Goal: Communication & Community: Connect with others

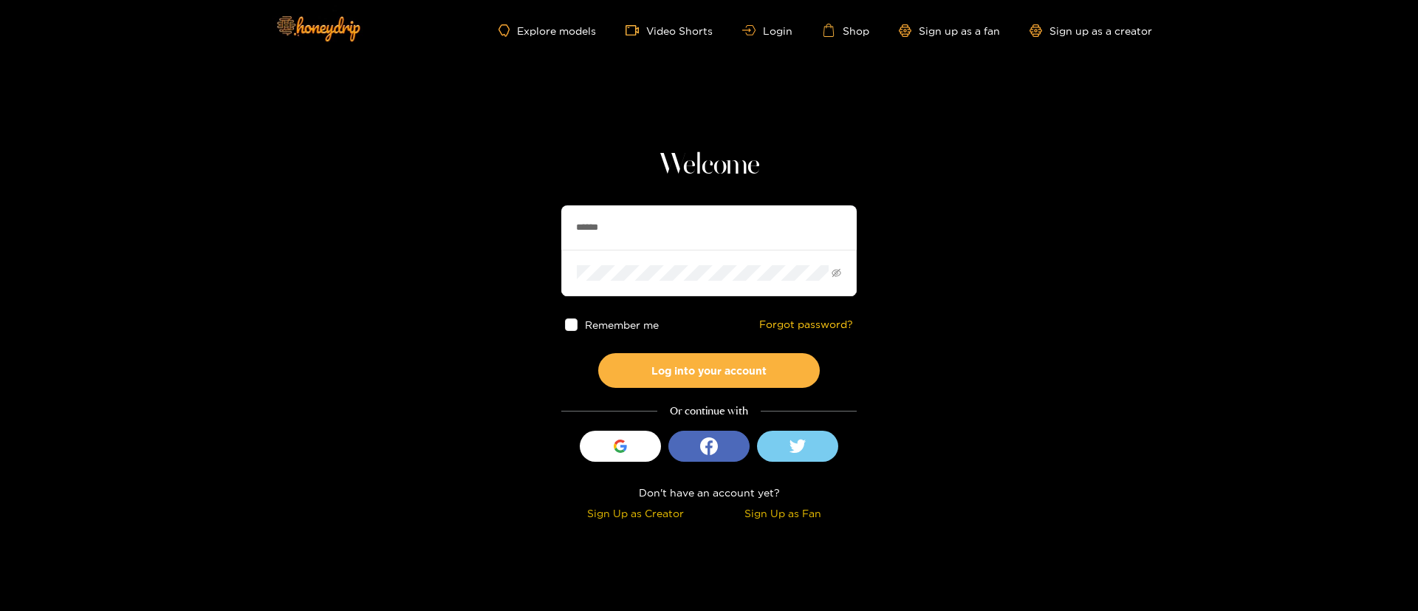
click at [602, 233] on input "******" at bounding box center [708, 227] width 295 height 44
type input "**********"
click at [765, 368] on button "Log into your account" at bounding box center [709, 370] width 222 height 35
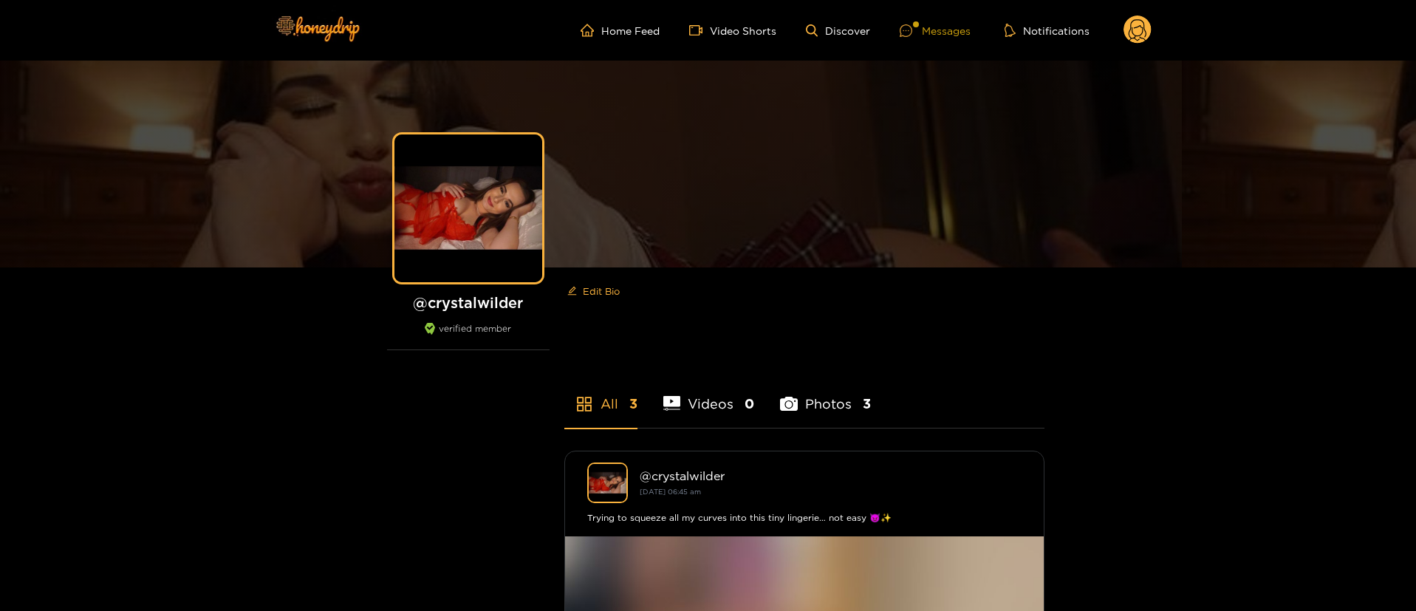
click at [961, 32] on div "Messages" at bounding box center [935, 30] width 71 height 17
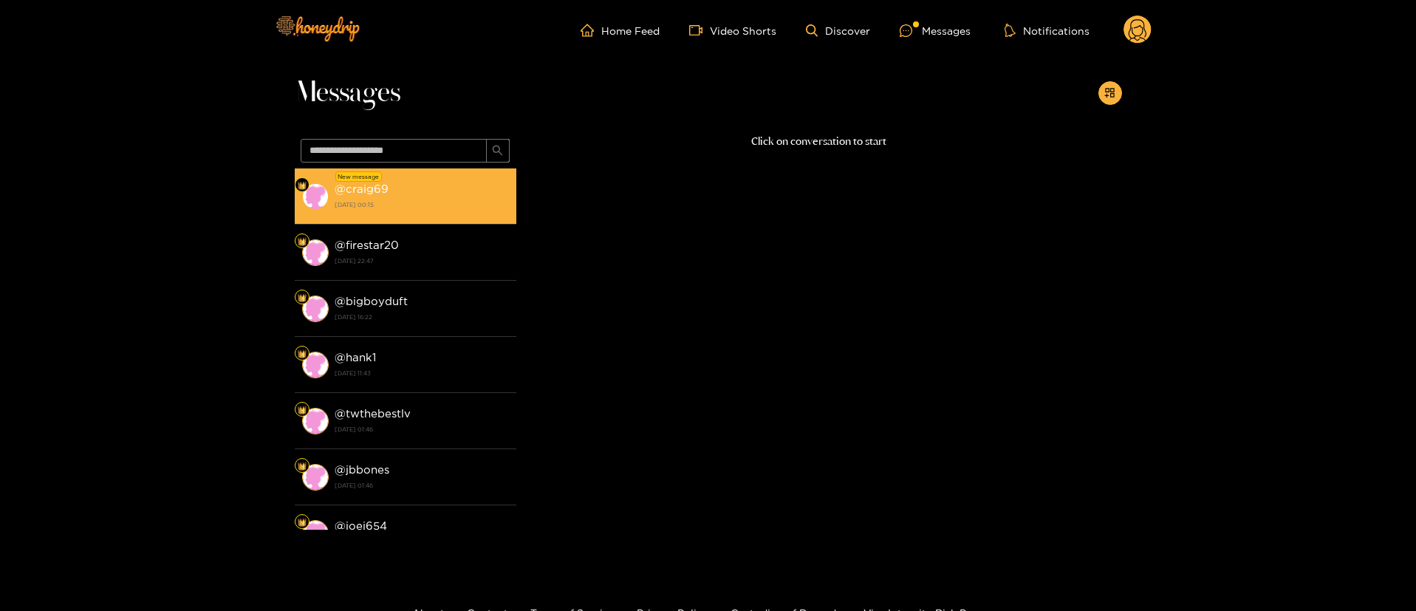
click at [478, 185] on div "@ craig69 2 October 2025 00:15" at bounding box center [422, 195] width 174 height 33
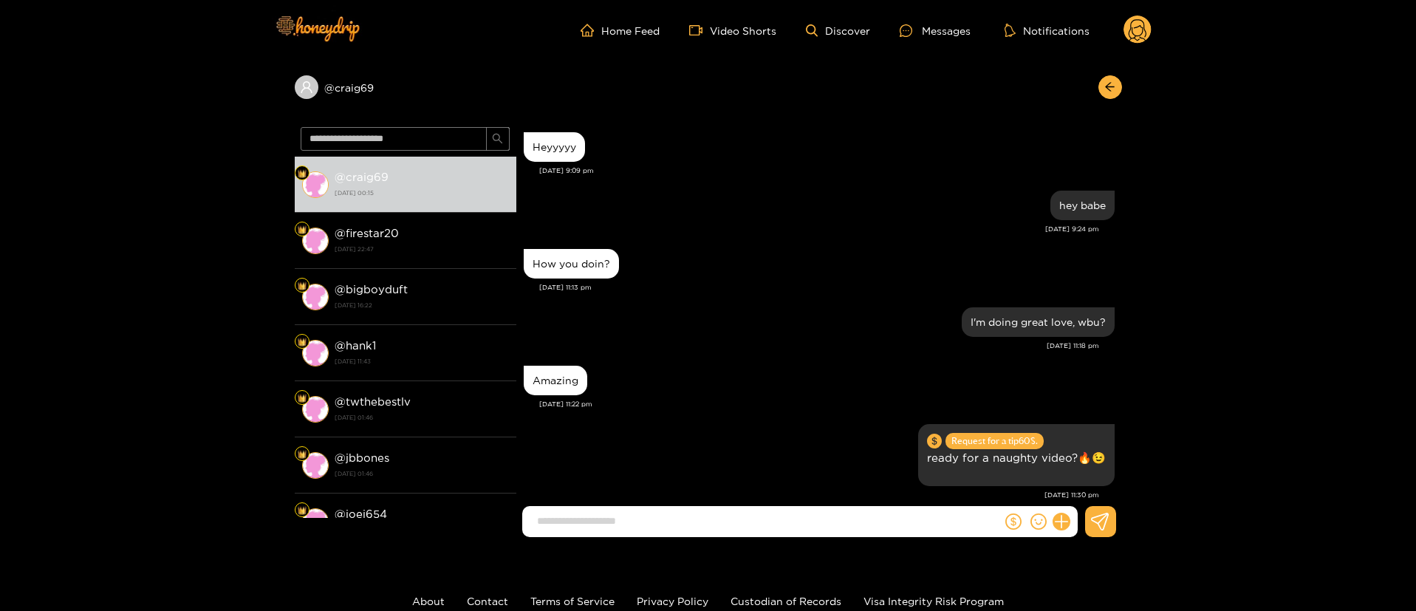
scroll to position [1713, 0]
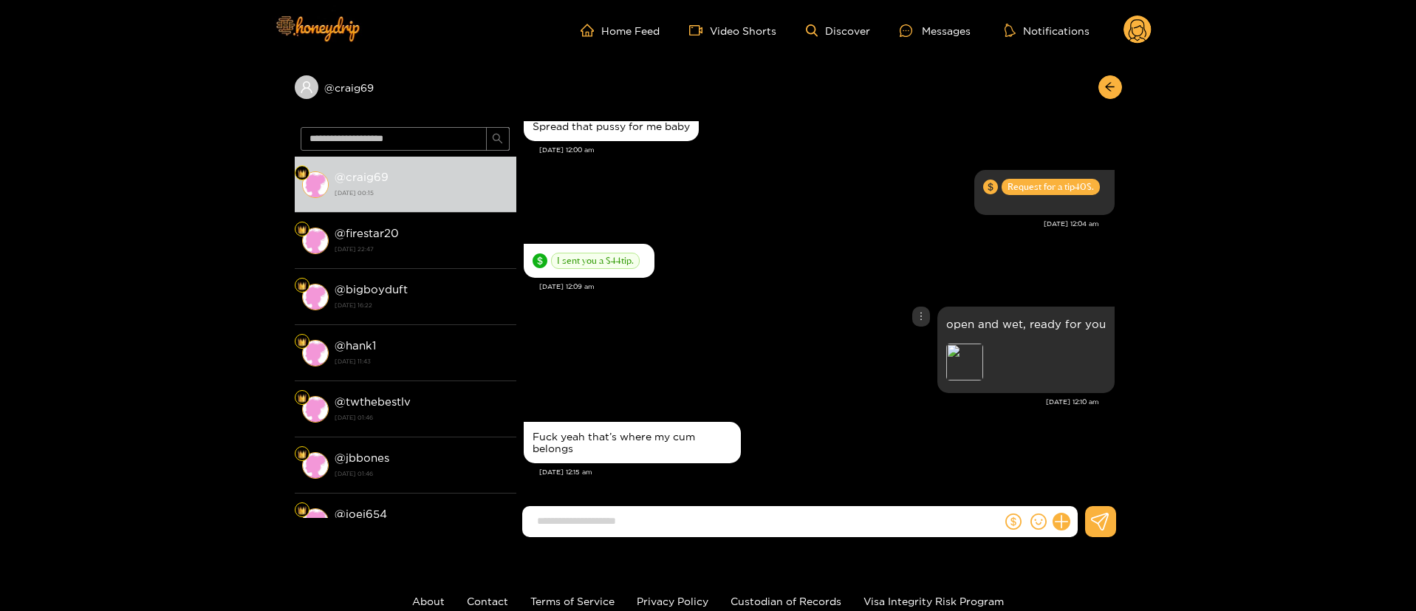
click at [757, 378] on div "open and wet, ready for you Preview" at bounding box center [819, 350] width 591 height 94
click at [736, 529] on input at bounding box center [766, 521] width 472 height 24
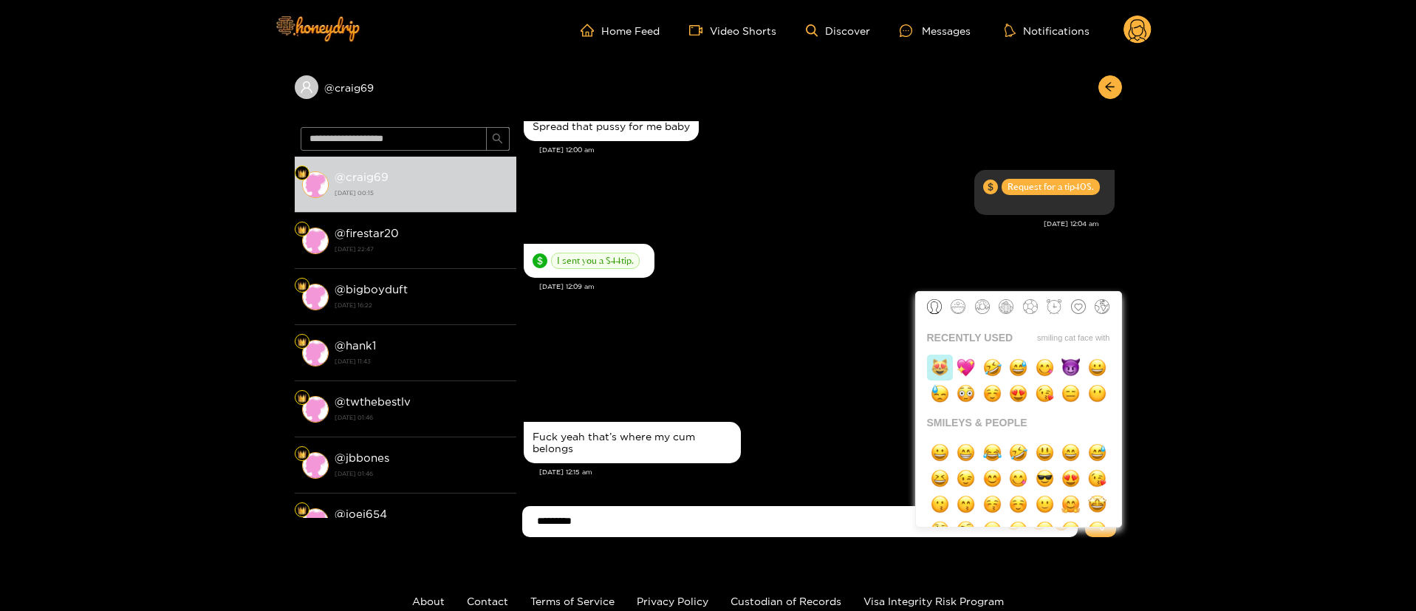
click at [947, 369] on img "button" at bounding box center [940, 367] width 18 height 18
type input "**********"
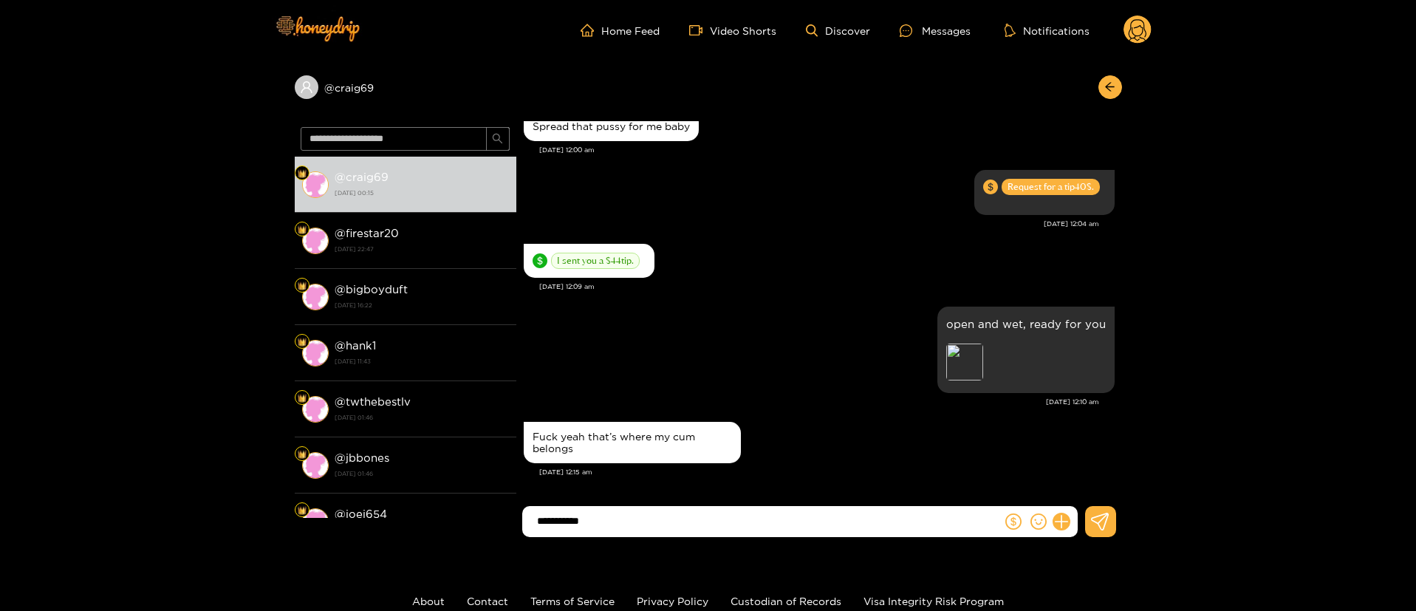
click at [719, 509] on input "**********" at bounding box center [766, 521] width 472 height 24
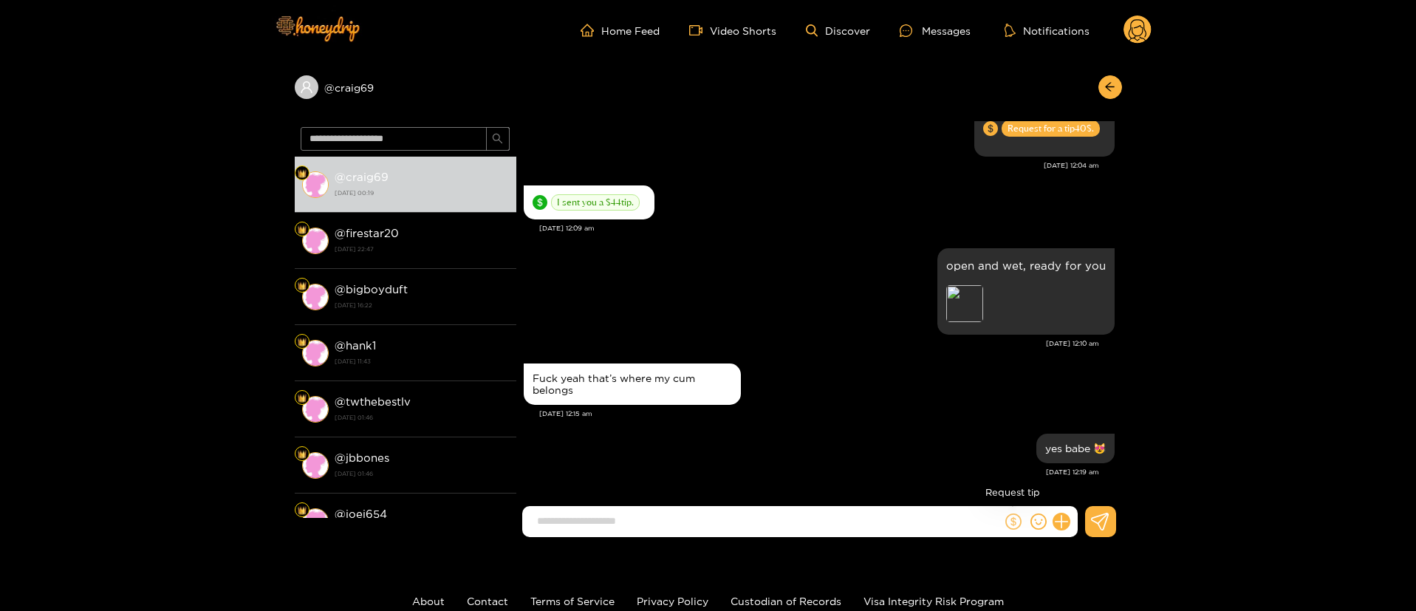
click at [1012, 527] on icon "dollar" at bounding box center [1013, 521] width 16 height 16
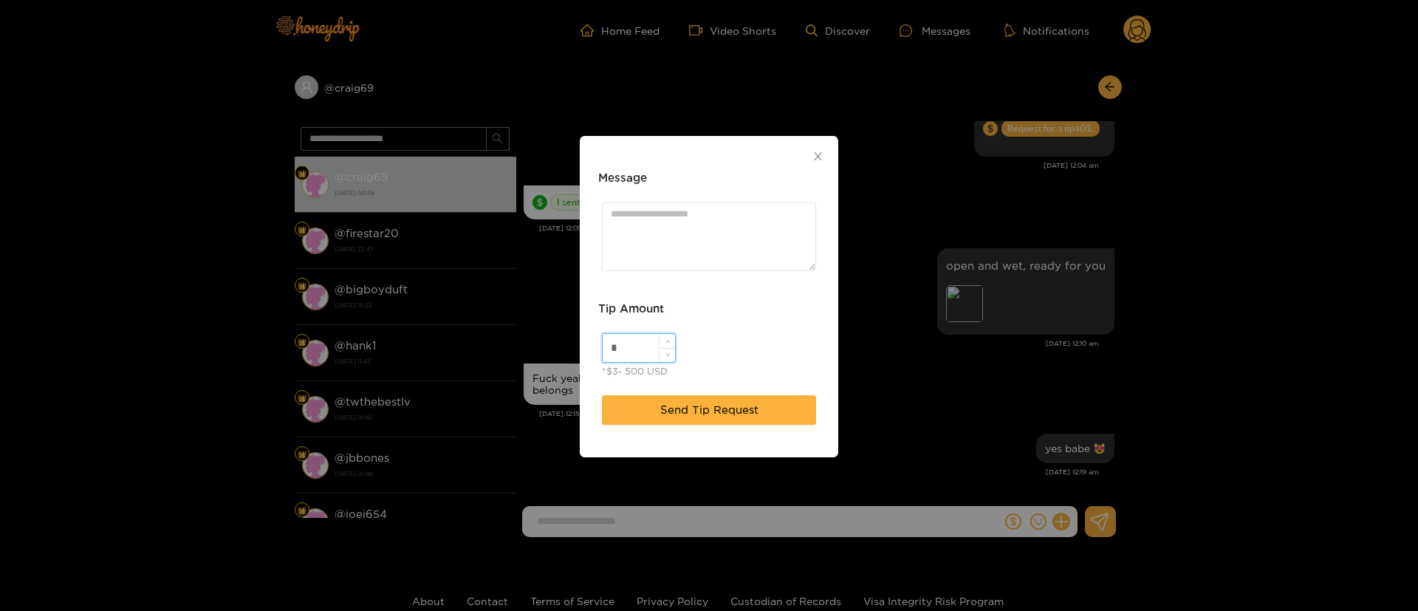
click at [633, 352] on input "*" at bounding box center [639, 348] width 72 height 28
type input "*"
type input "**"
click at [705, 409] on span "Send Tip Request" at bounding box center [709, 410] width 98 height 18
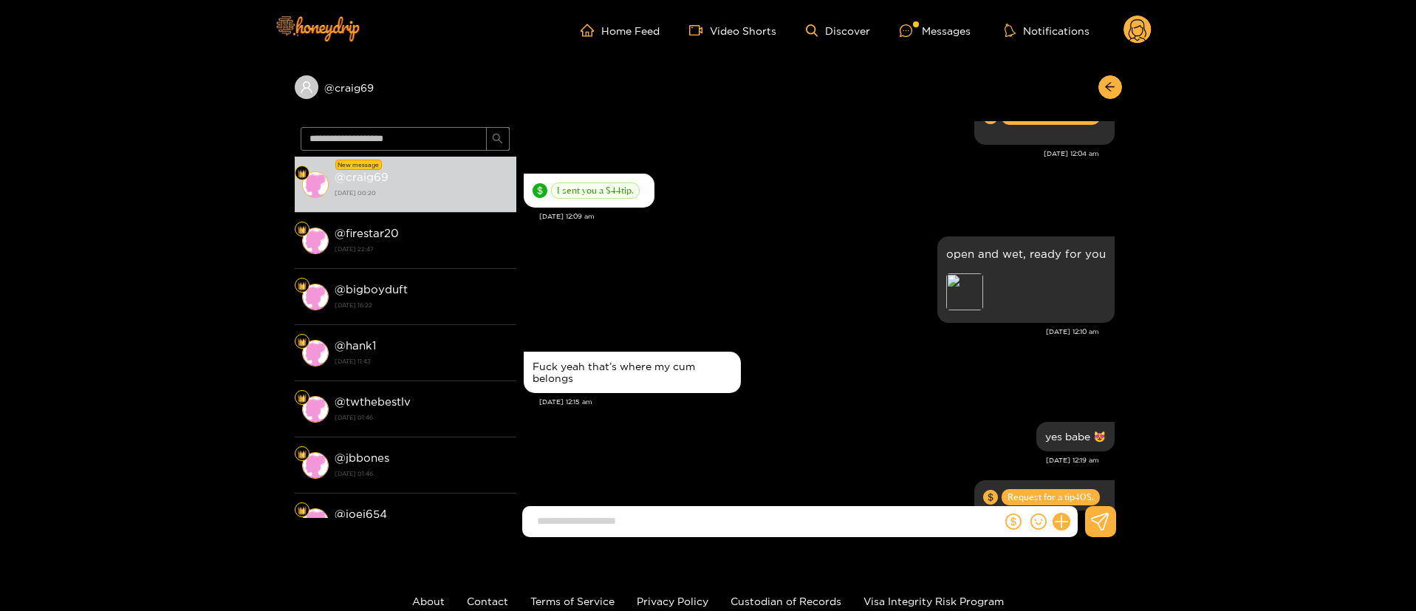
scroll to position [1846, 0]
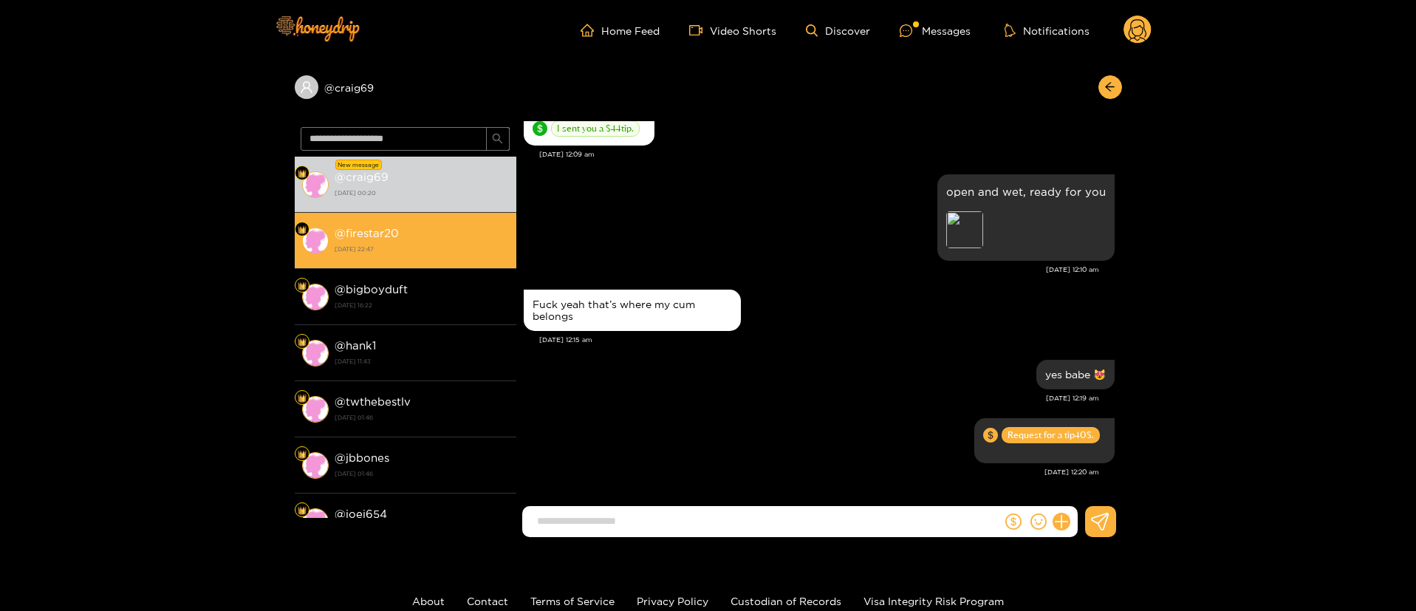
click at [479, 236] on div "@ firestar20 1 October 2025 22:47" at bounding box center [422, 240] width 174 height 33
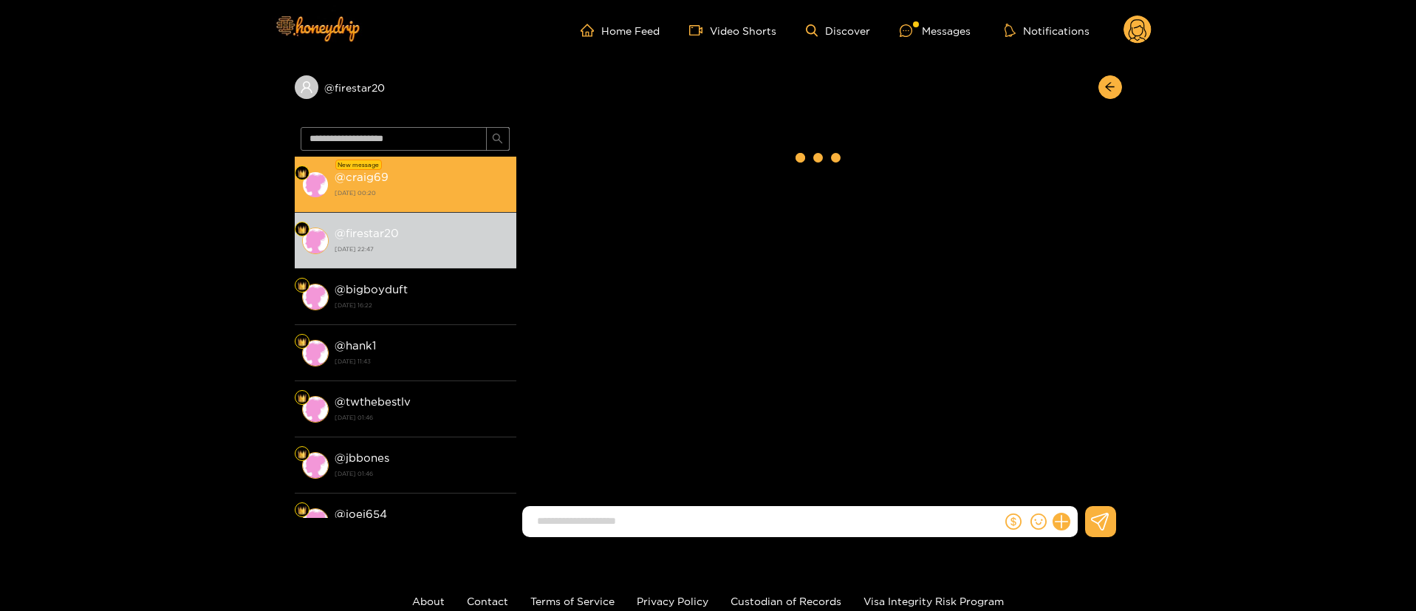
drag, startPoint x: 480, startPoint y: 212, endPoint x: 478, endPoint y: 160, distance: 52.5
click at [478, 160] on li "New message @ craig69 2 October 2025 00:20" at bounding box center [406, 185] width 222 height 56
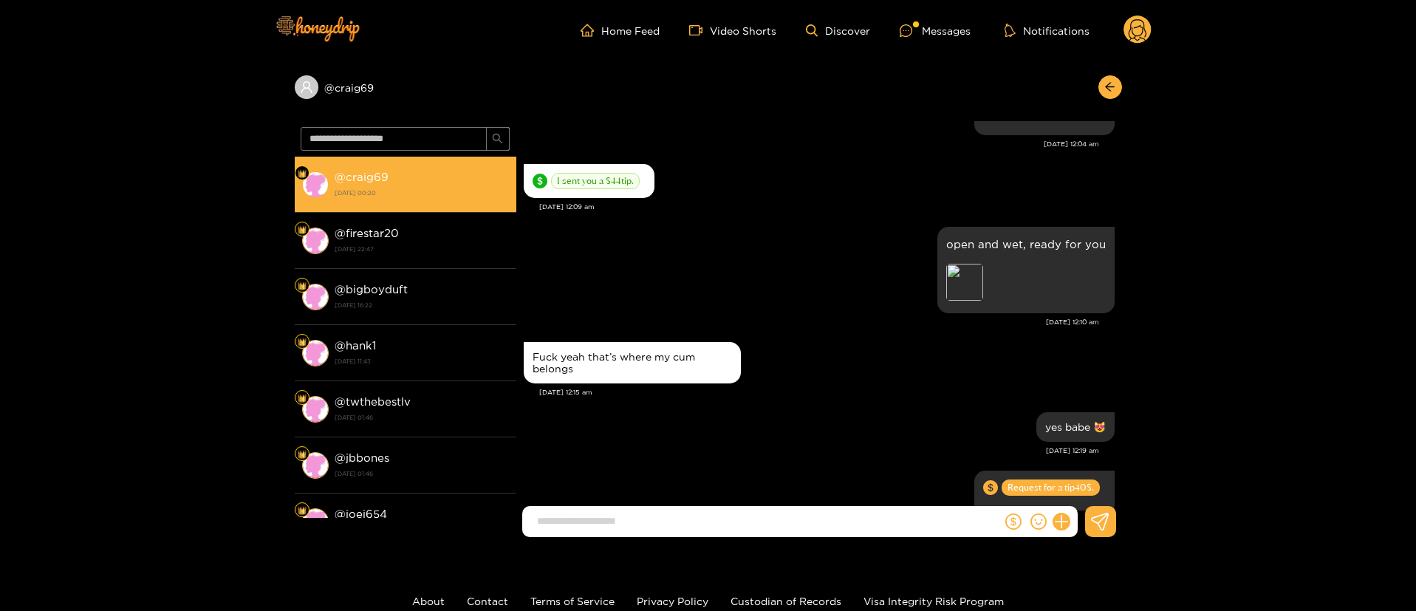
click at [478, 160] on li "@ craig69 2 October 2025 00:20" at bounding box center [406, 185] width 222 height 56
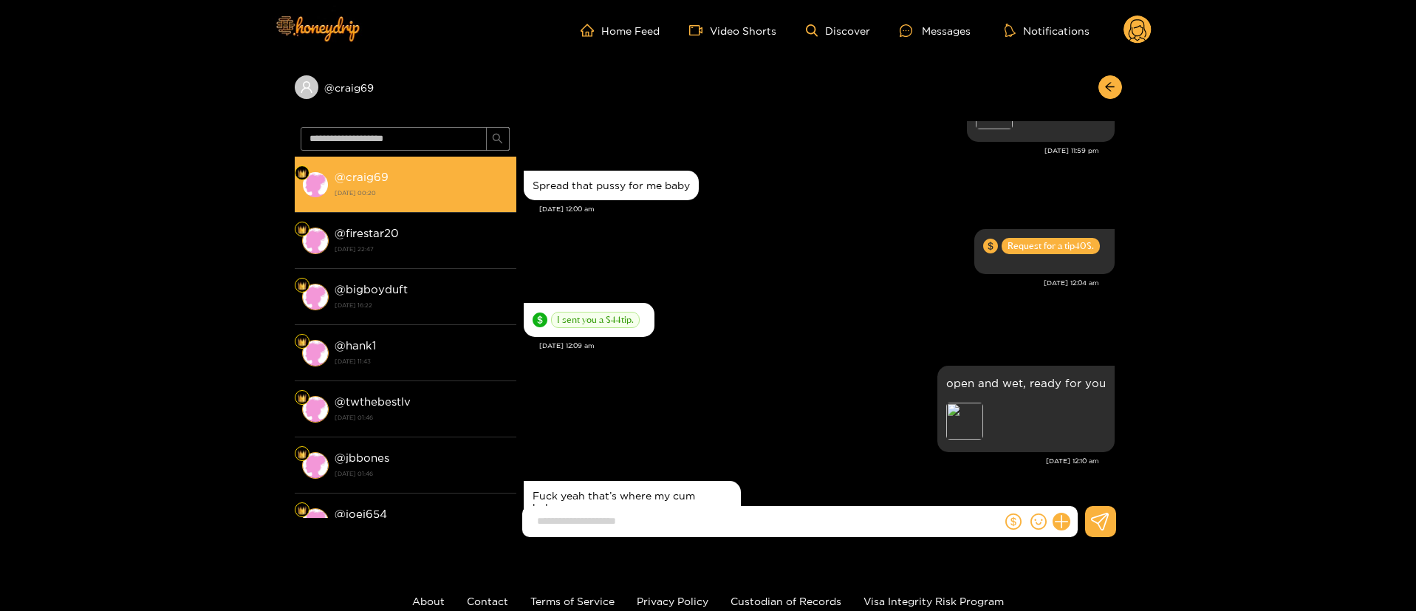
scroll to position [1729, 0]
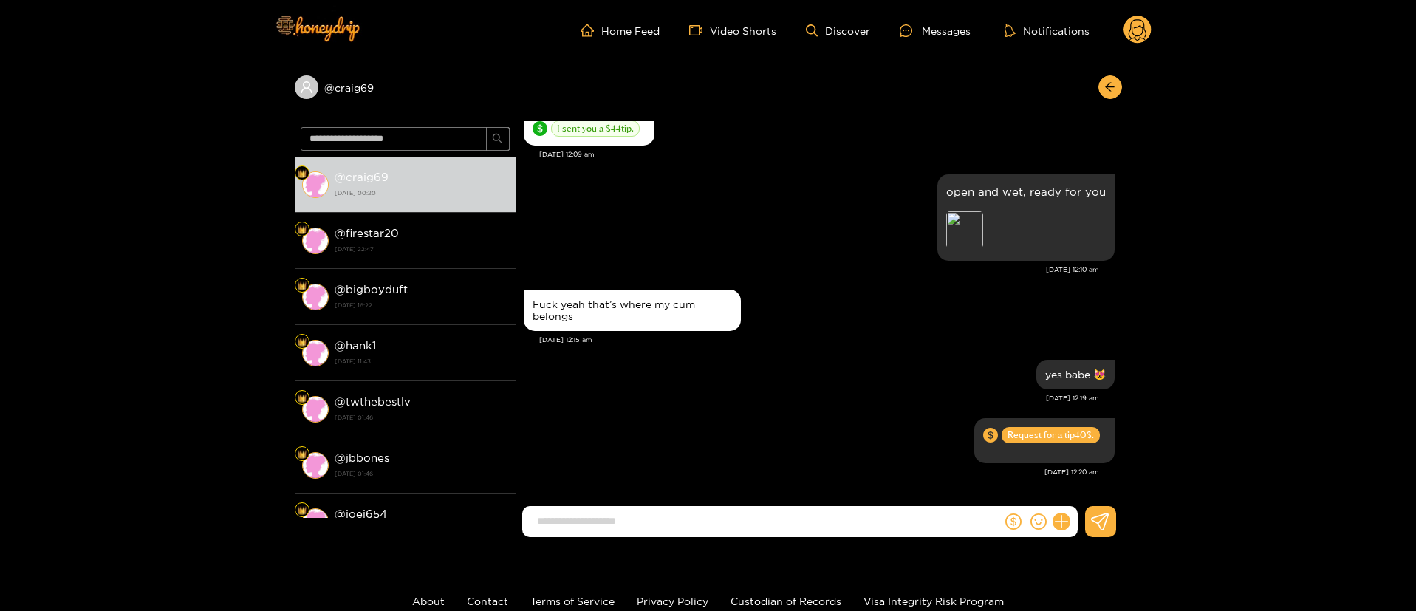
drag, startPoint x: 1134, startPoint y: 24, endPoint x: 1134, endPoint y: 50, distance: 25.9
click at [1134, 50] on div "Home Feed Video Shorts Discover Messages Notifications 0" at bounding box center [708, 30] width 886 height 61
click at [1134, 47] on div "Home Feed Video Shorts Discover Messages Notifications 0" at bounding box center [708, 30] width 886 height 61
click at [1134, 41] on div "Home Feed Video Shorts Discover Messages Notifications 0" at bounding box center [708, 30] width 886 height 61
click at [1134, 41] on circle at bounding box center [1137, 30] width 28 height 28
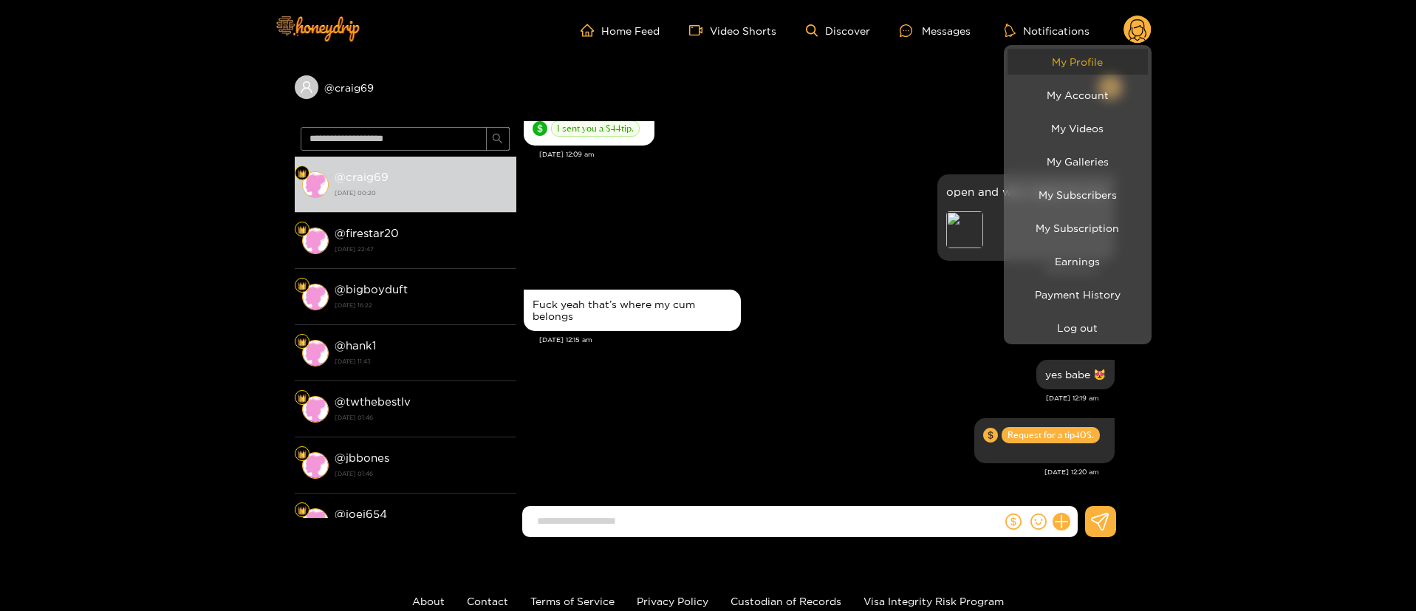
click at [1082, 67] on link "My Profile" at bounding box center [1077, 62] width 140 height 26
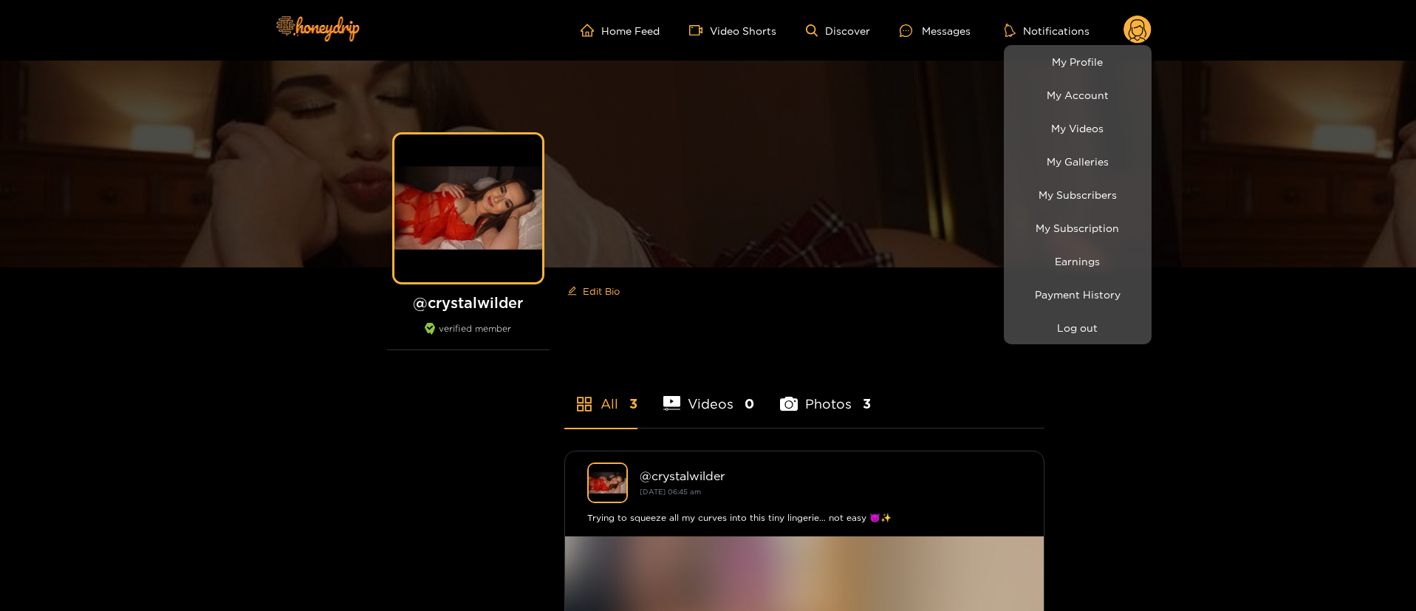
click at [502, 343] on div at bounding box center [708, 305] width 1416 height 611
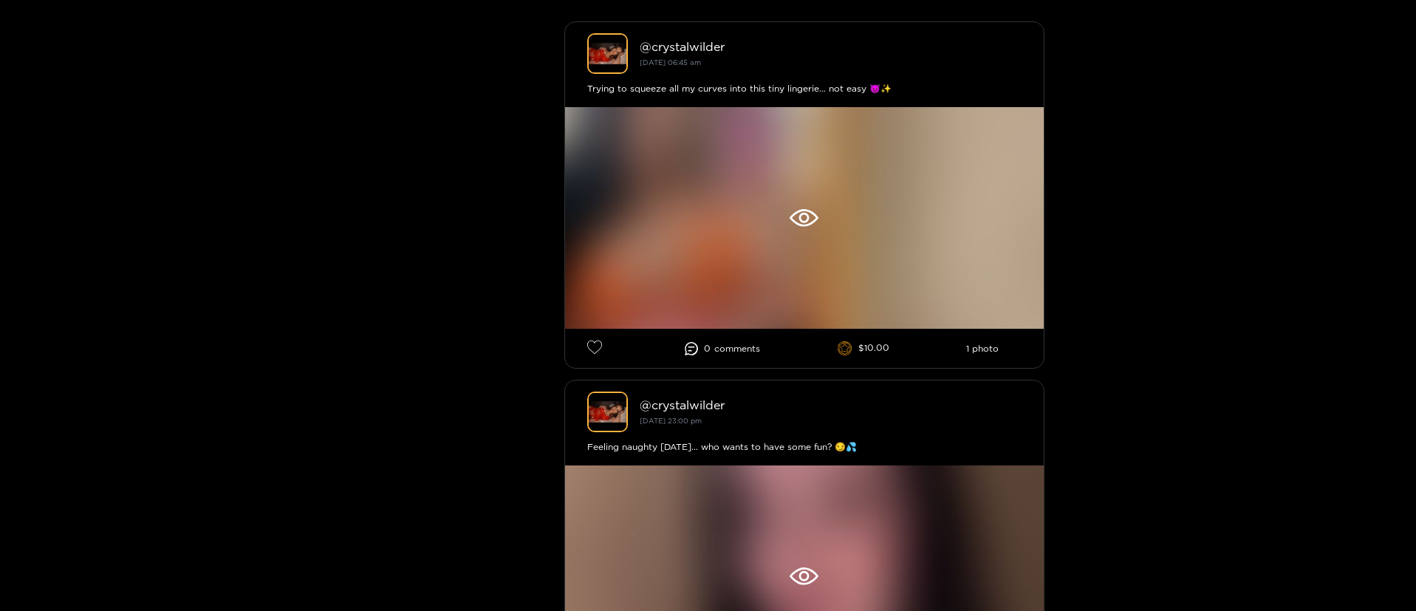
scroll to position [443, 0]
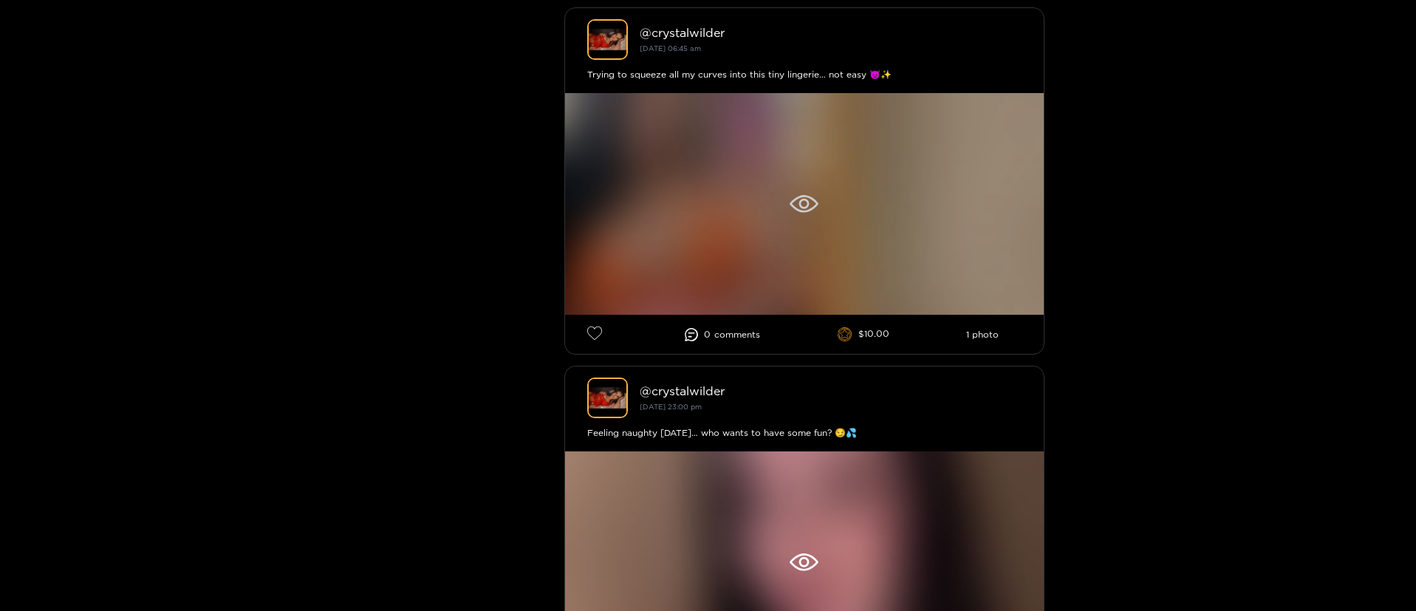
click at [761, 211] on div at bounding box center [804, 204] width 479 height 222
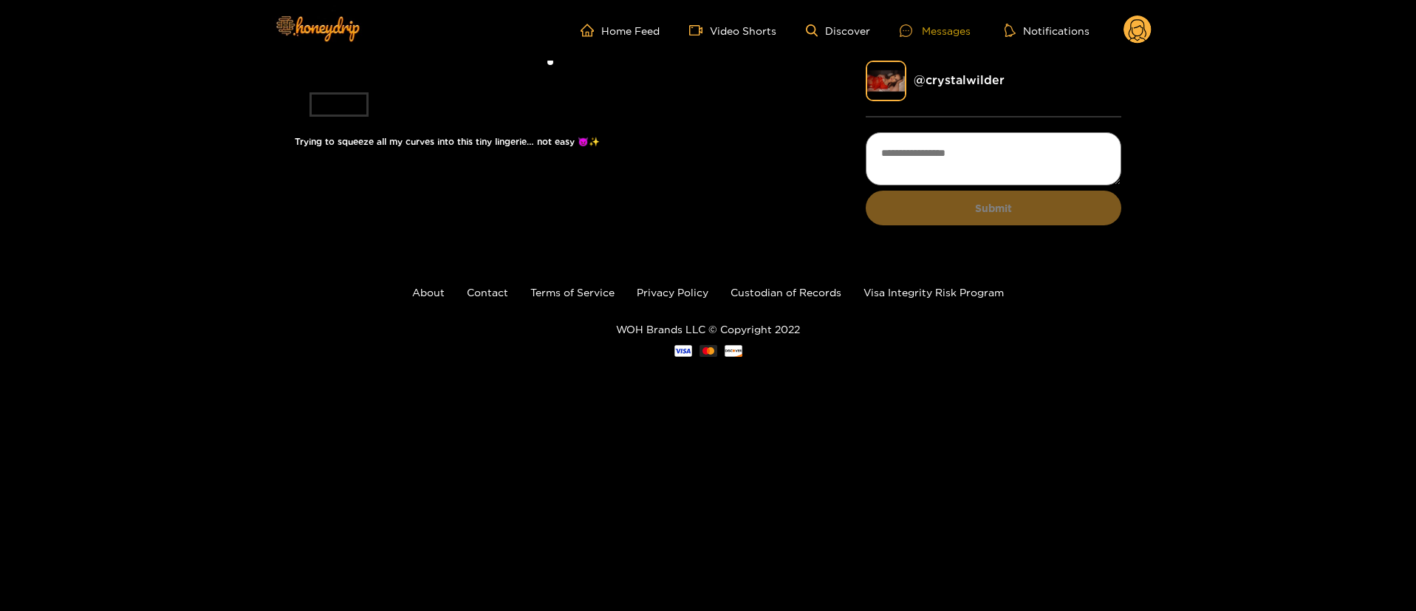
click at [953, 35] on div "Messages" at bounding box center [935, 30] width 71 height 17
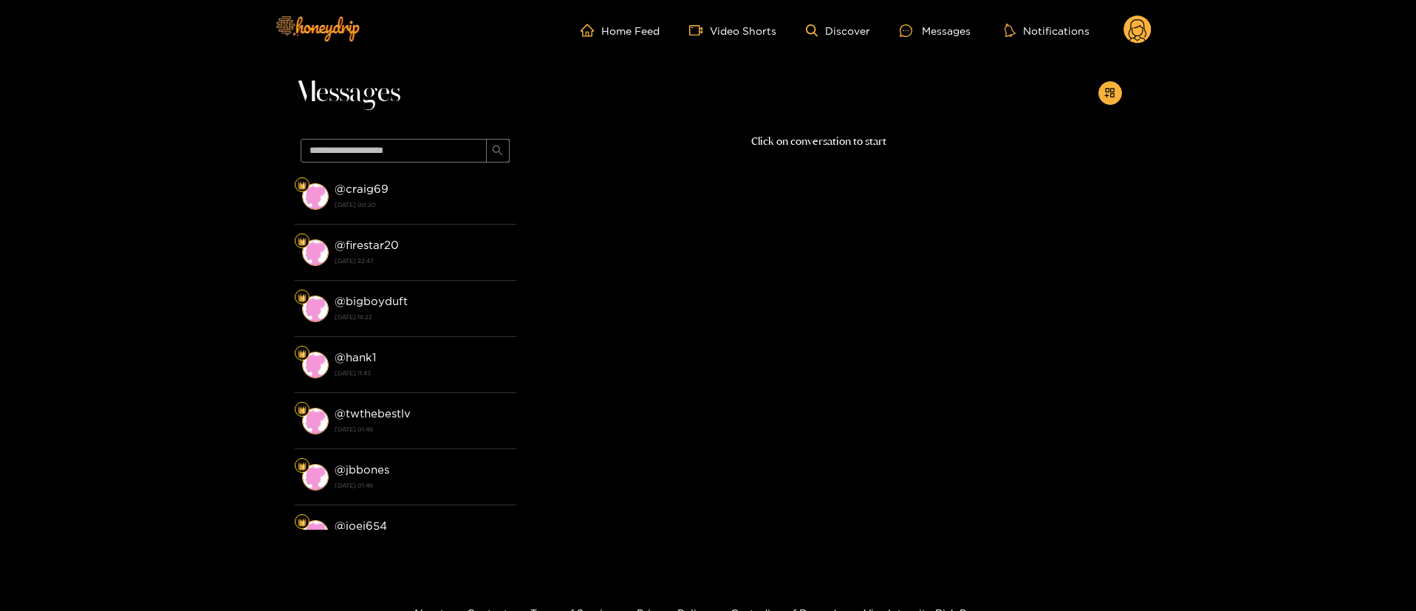
click at [1134, 35] on circle at bounding box center [1137, 30] width 28 height 28
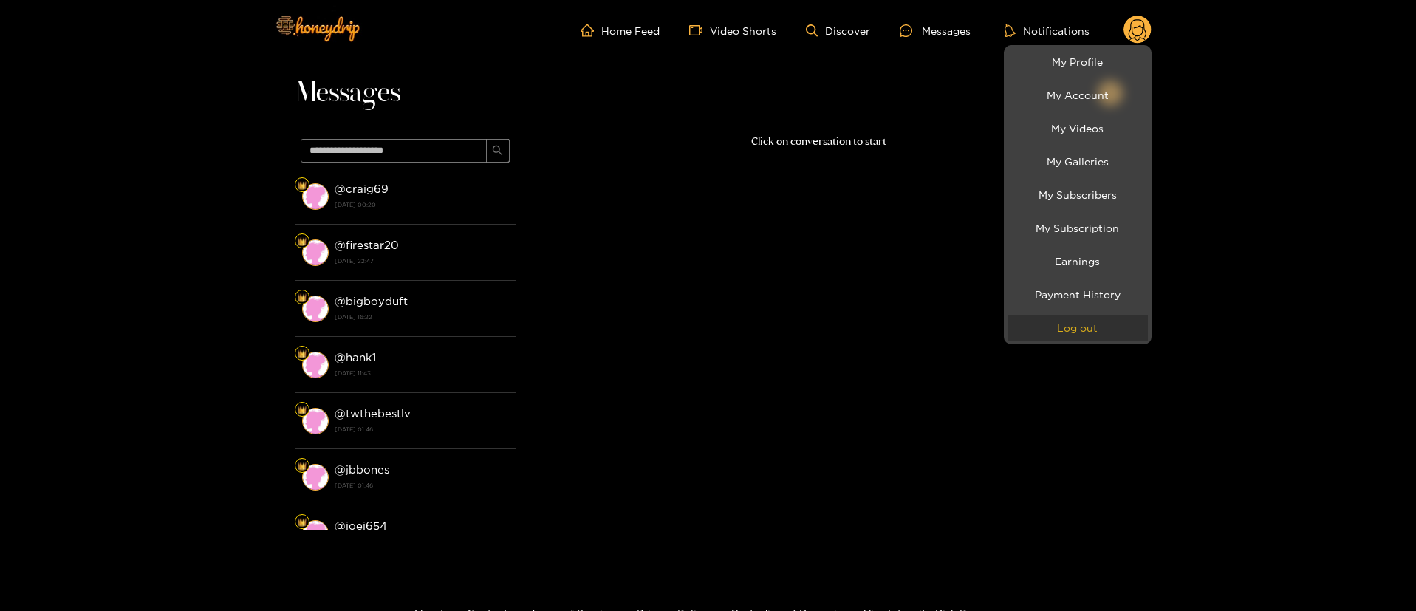
click at [1112, 331] on button "Log out" at bounding box center [1077, 328] width 140 height 26
